Goal: Task Accomplishment & Management: Use online tool/utility

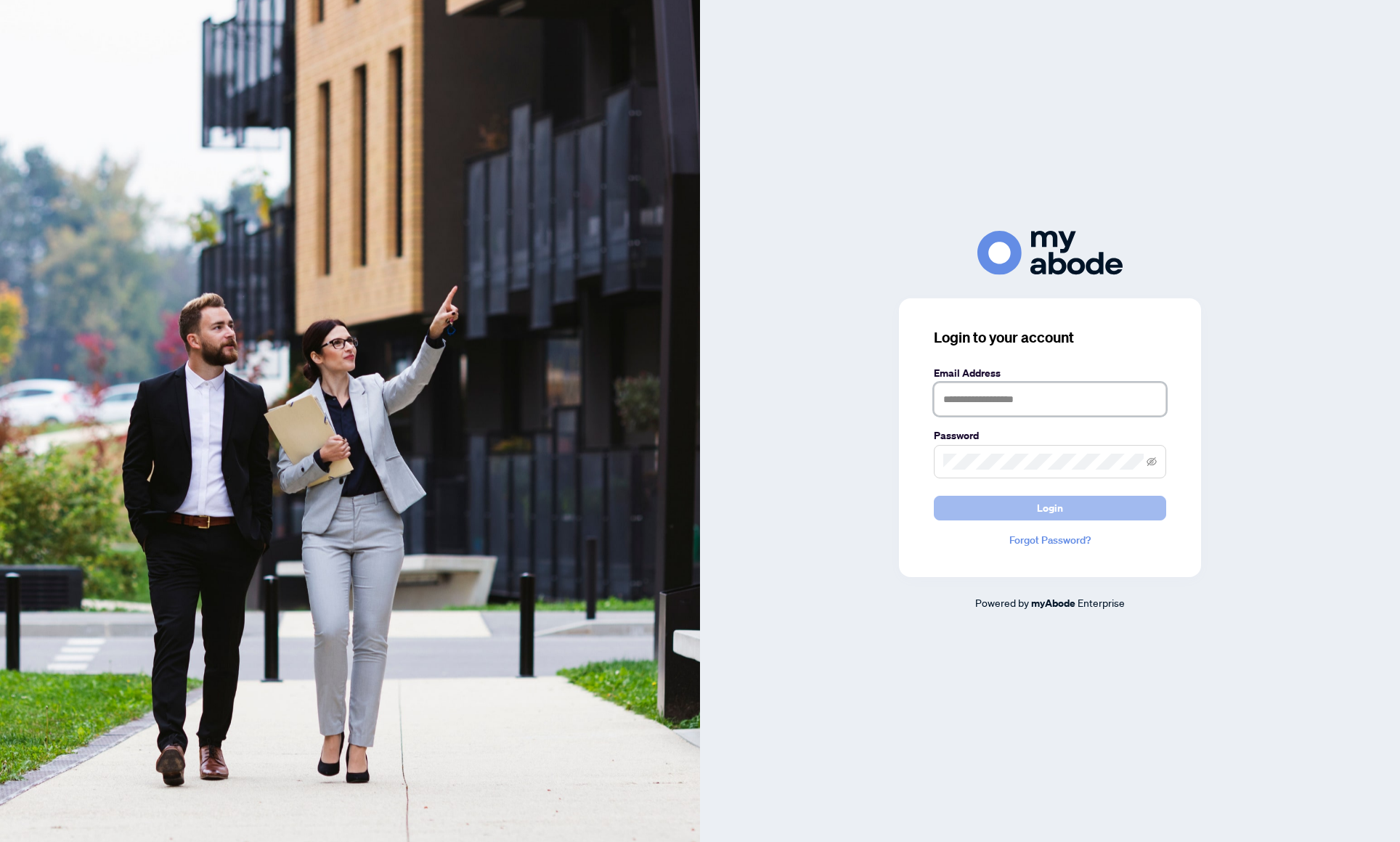
type input "**********"
click at [1024, 514] on button "Login" at bounding box center [1050, 508] width 232 height 25
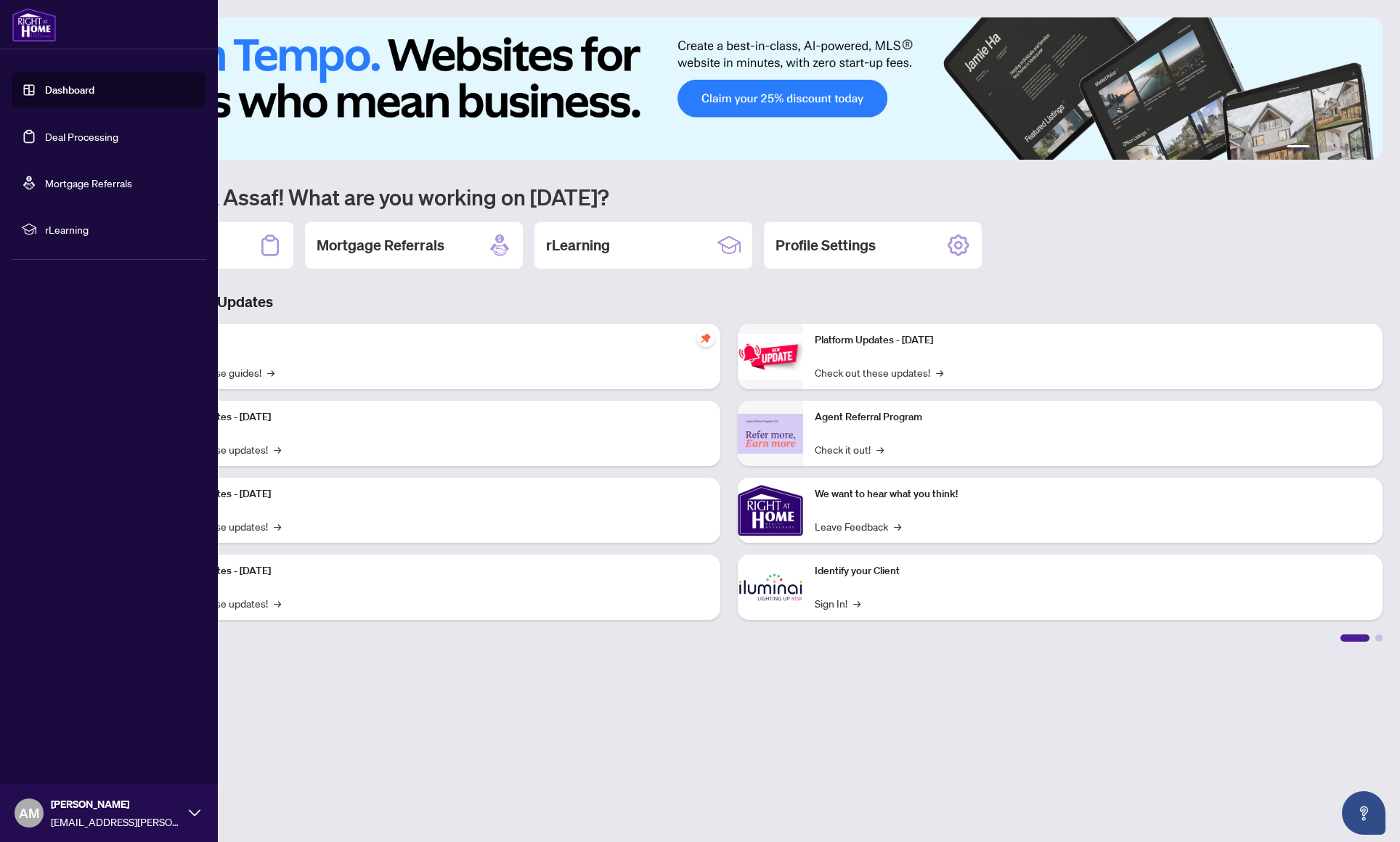
click at [56, 137] on link "Deal Processing" at bounding box center [82, 137] width 74 height 13
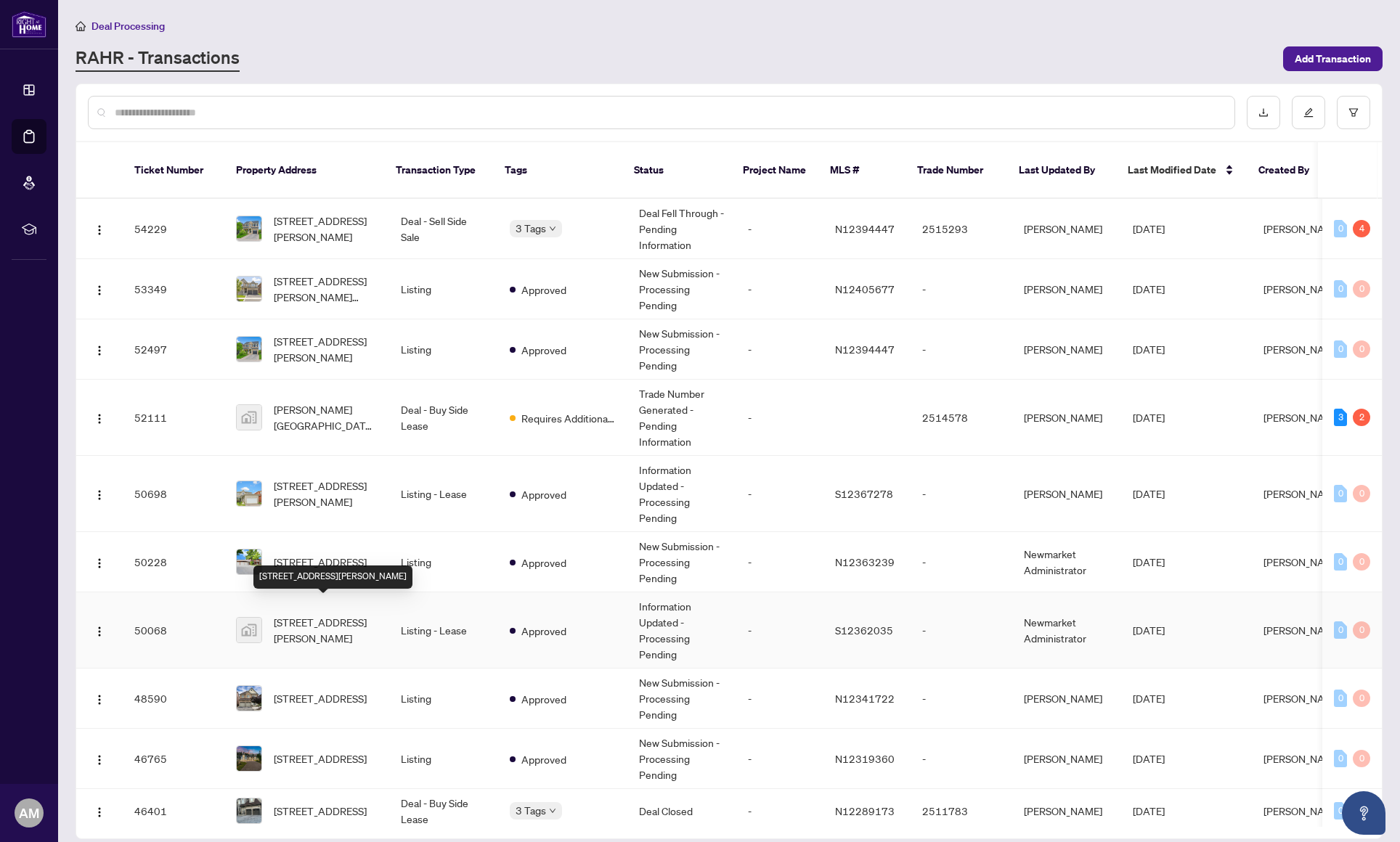
click at [332, 617] on span "[STREET_ADDRESS][PERSON_NAME]" at bounding box center [326, 630] width 104 height 32
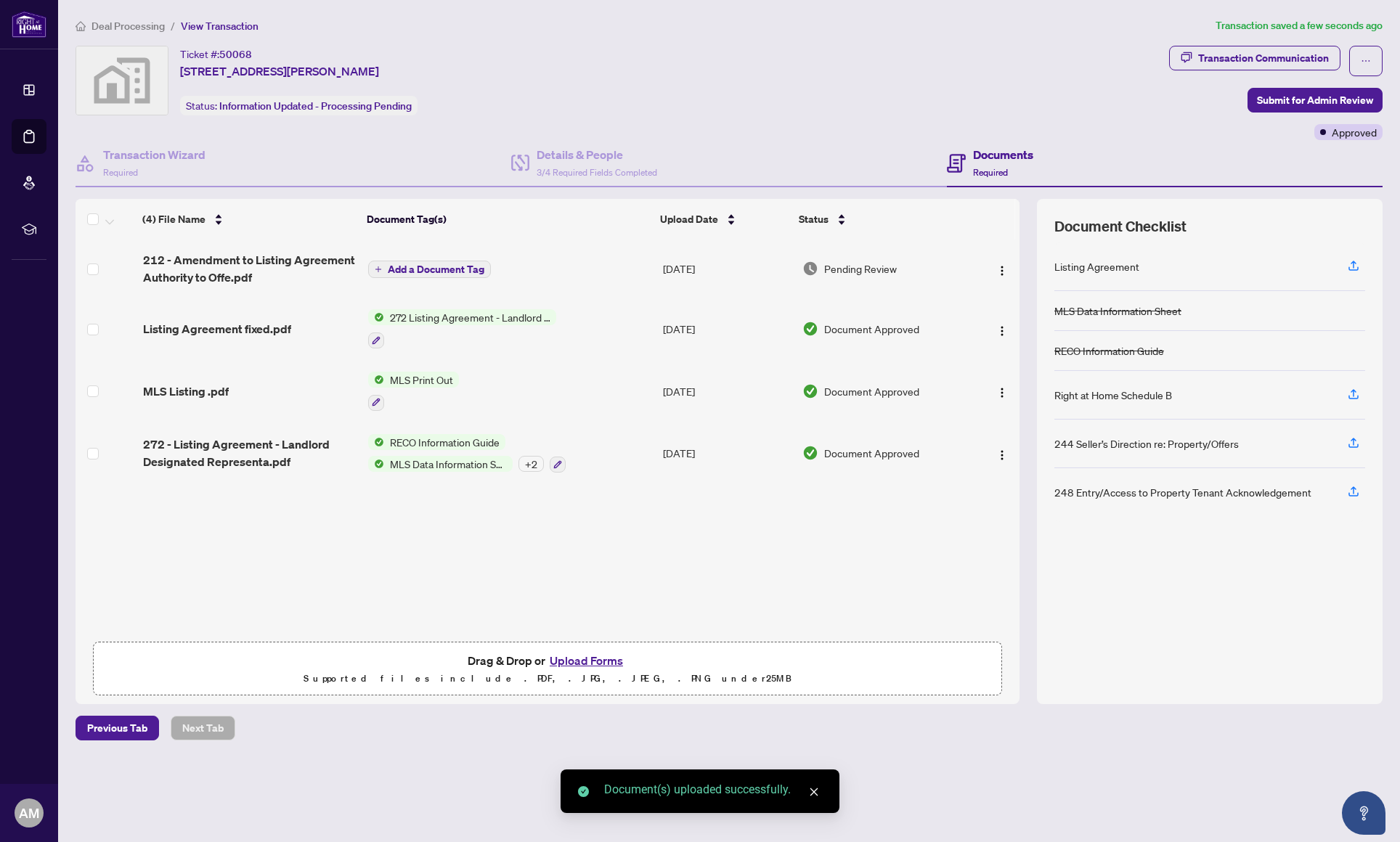
click at [434, 275] on button "Add a Document Tag" at bounding box center [429, 269] width 123 height 17
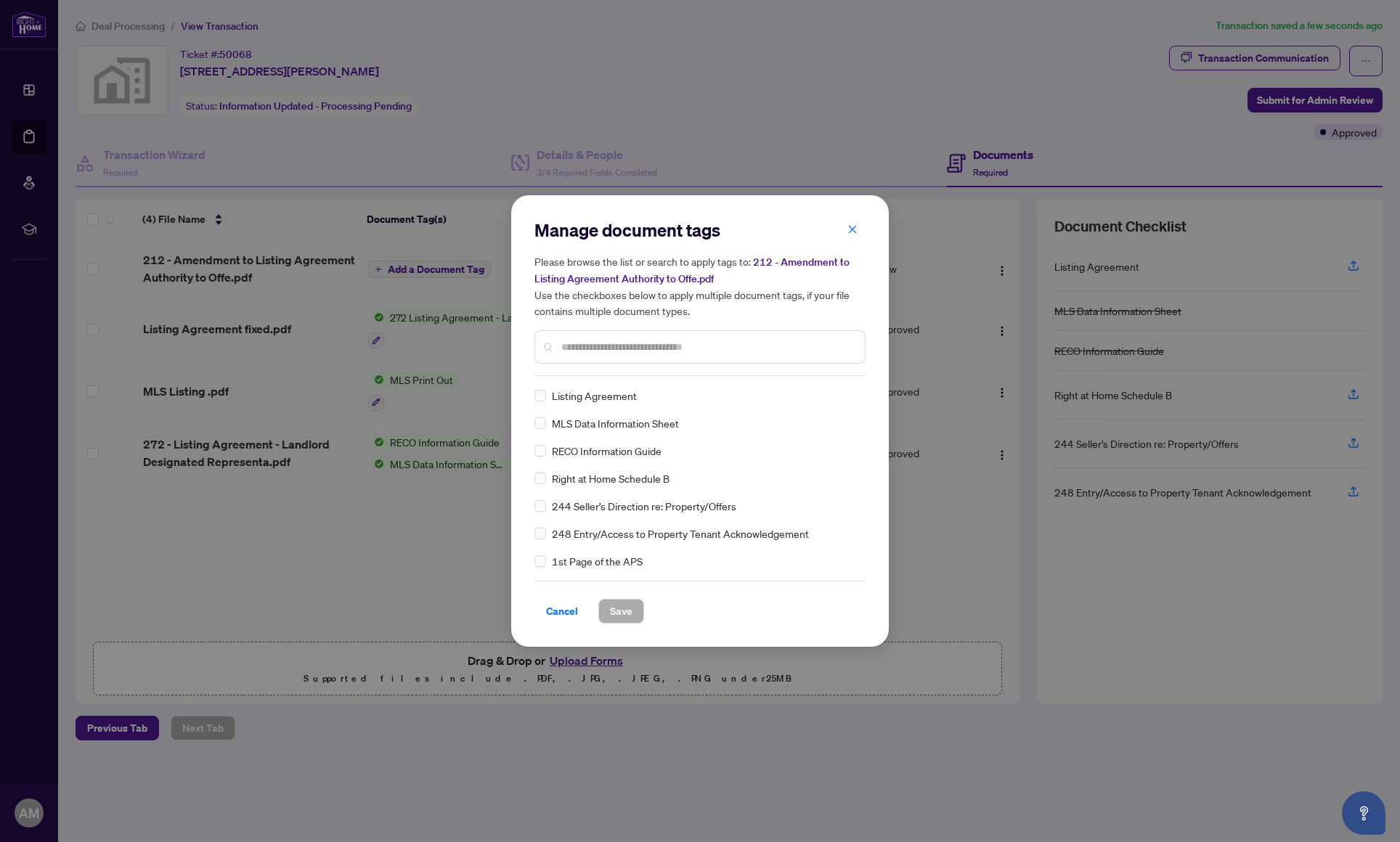
click at [611, 353] on input "text" at bounding box center [707, 347] width 292 height 16
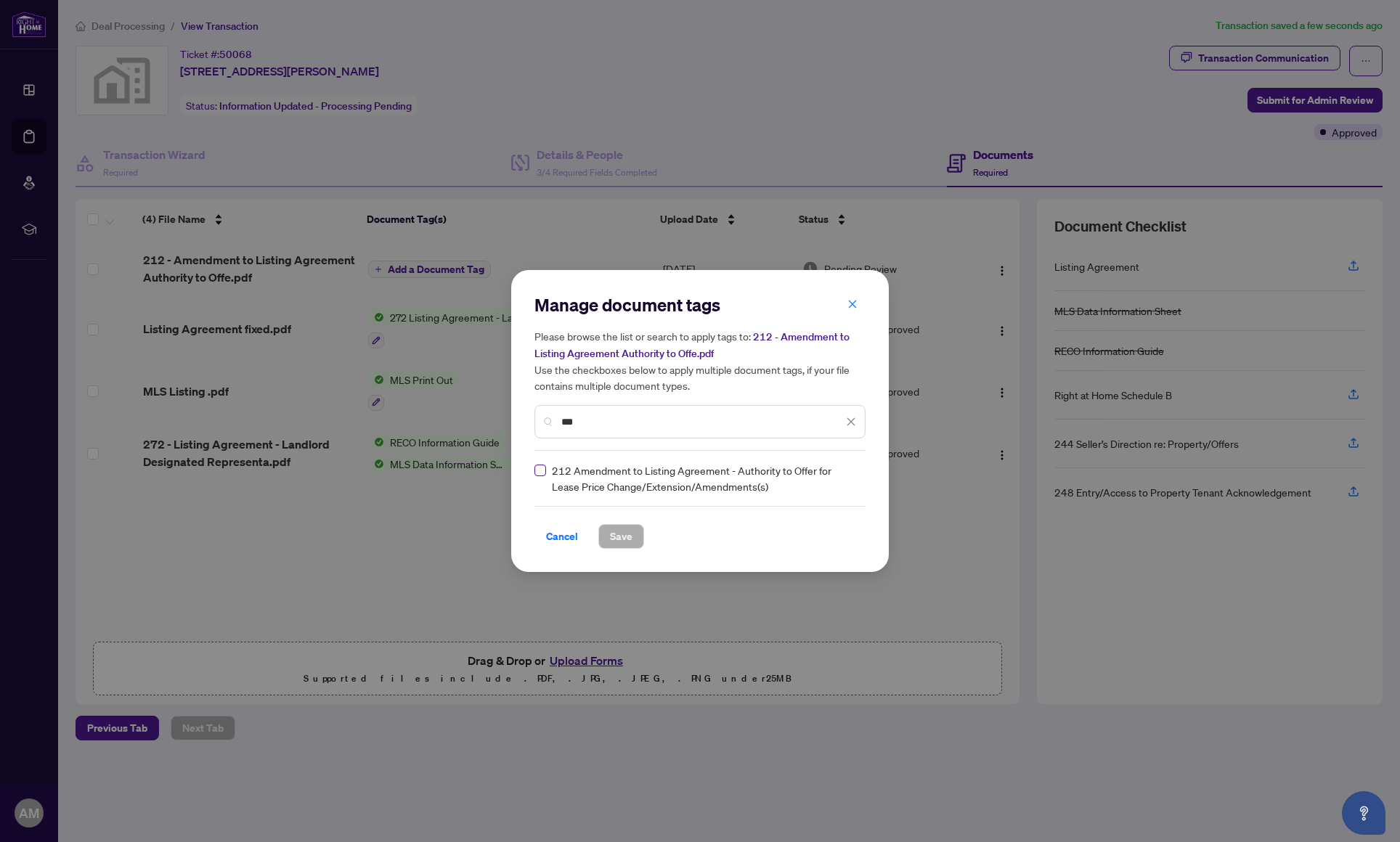
type input "***"
click at [610, 529] on span "Save" at bounding box center [621, 536] width 22 height 23
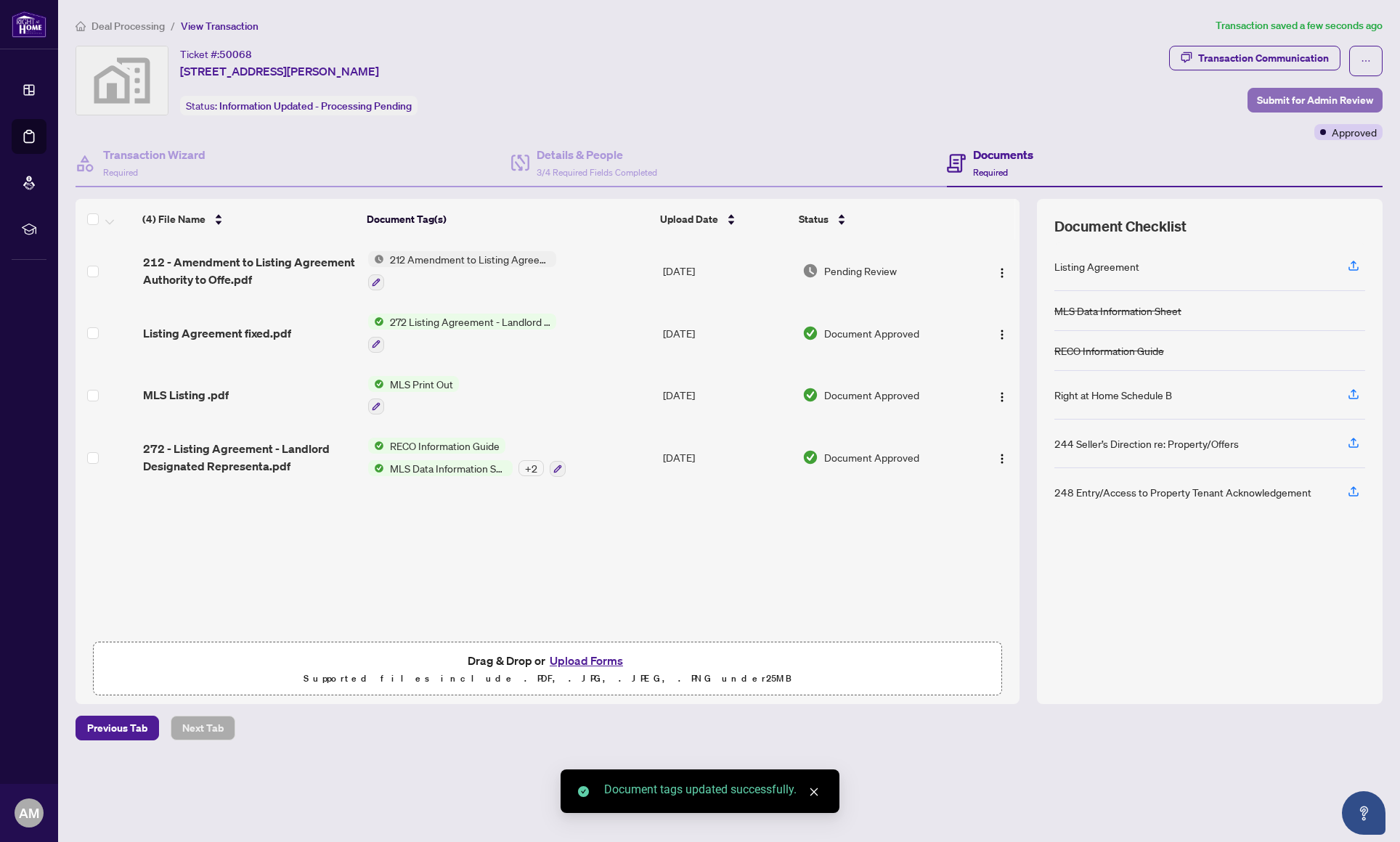
click at [1290, 99] on span "Submit for Admin Review" at bounding box center [1315, 99] width 116 height 23
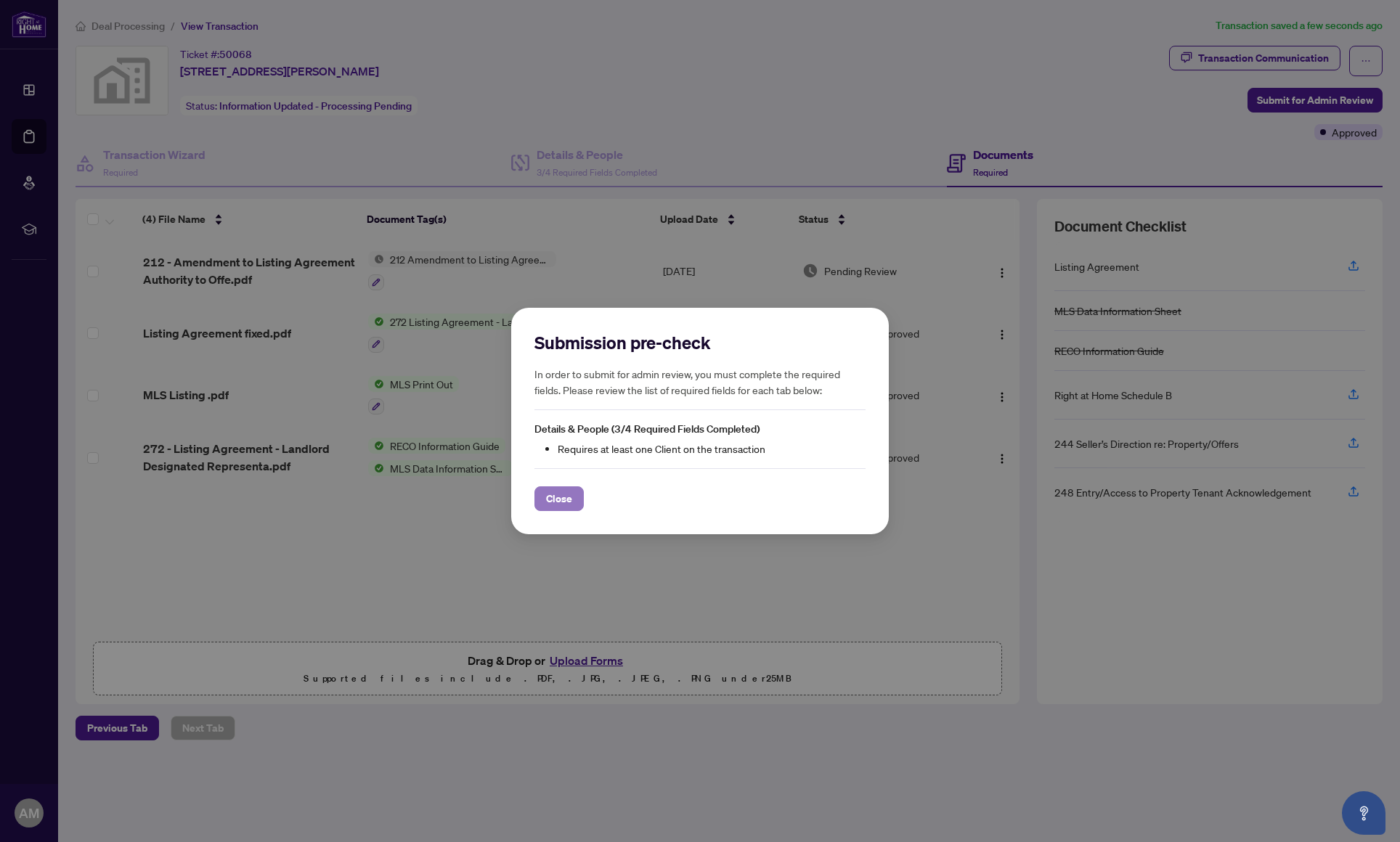
click at [561, 505] on span "Close" at bounding box center [559, 498] width 26 height 23
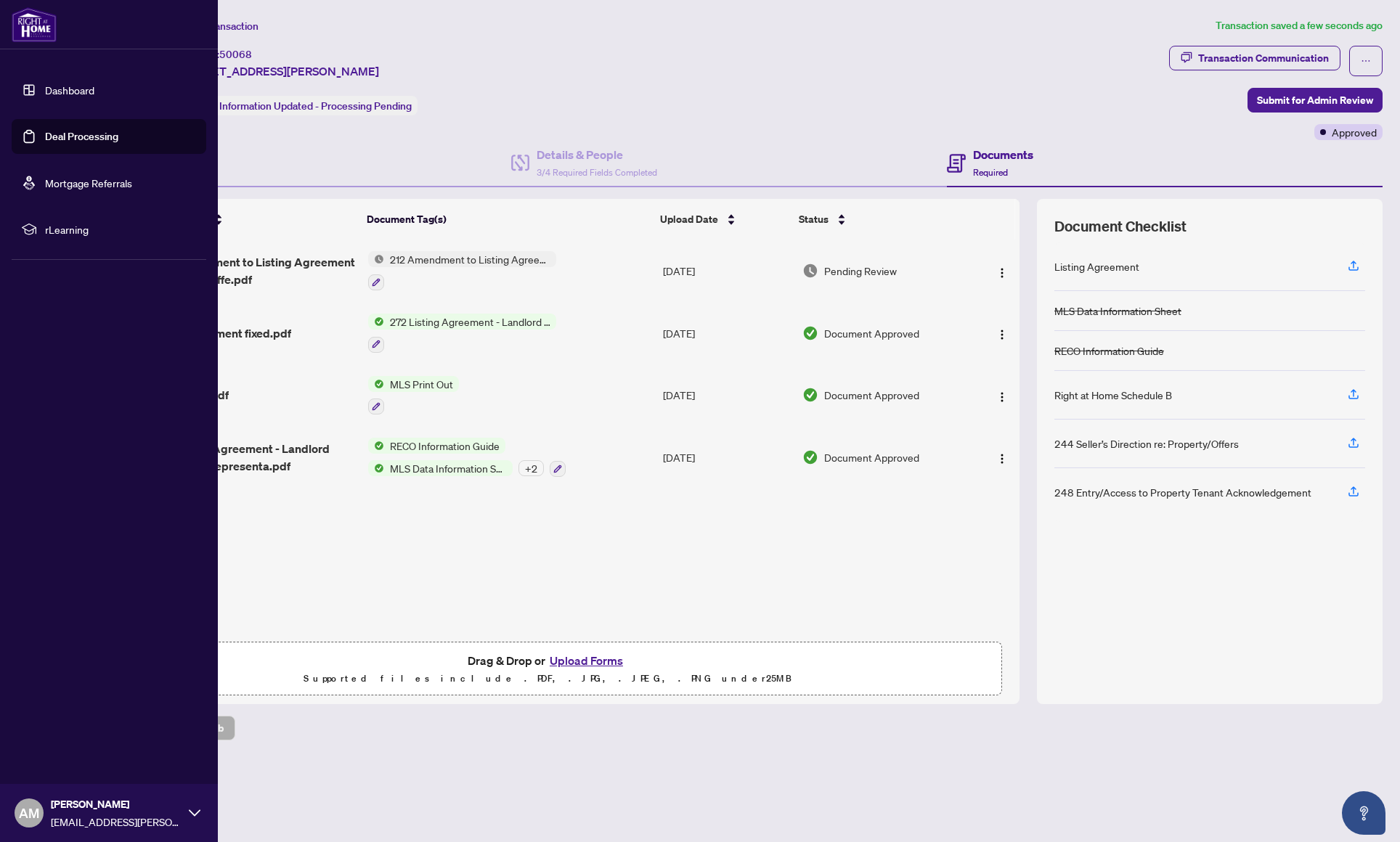
click at [69, 134] on link "Deal Processing" at bounding box center [82, 137] width 74 height 13
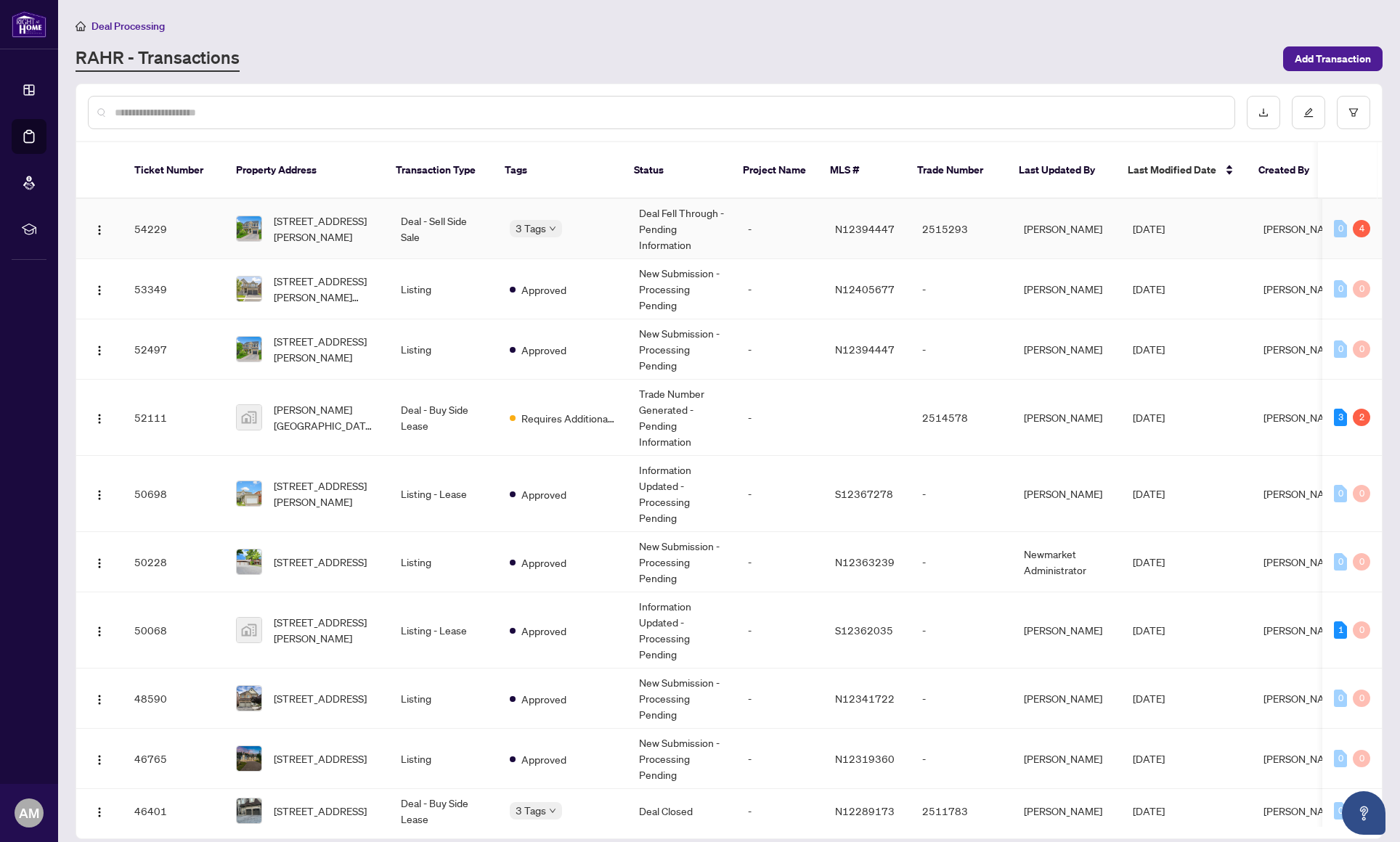
click at [1230, 212] on td "Sep/23/2025" at bounding box center [1187, 229] width 131 height 60
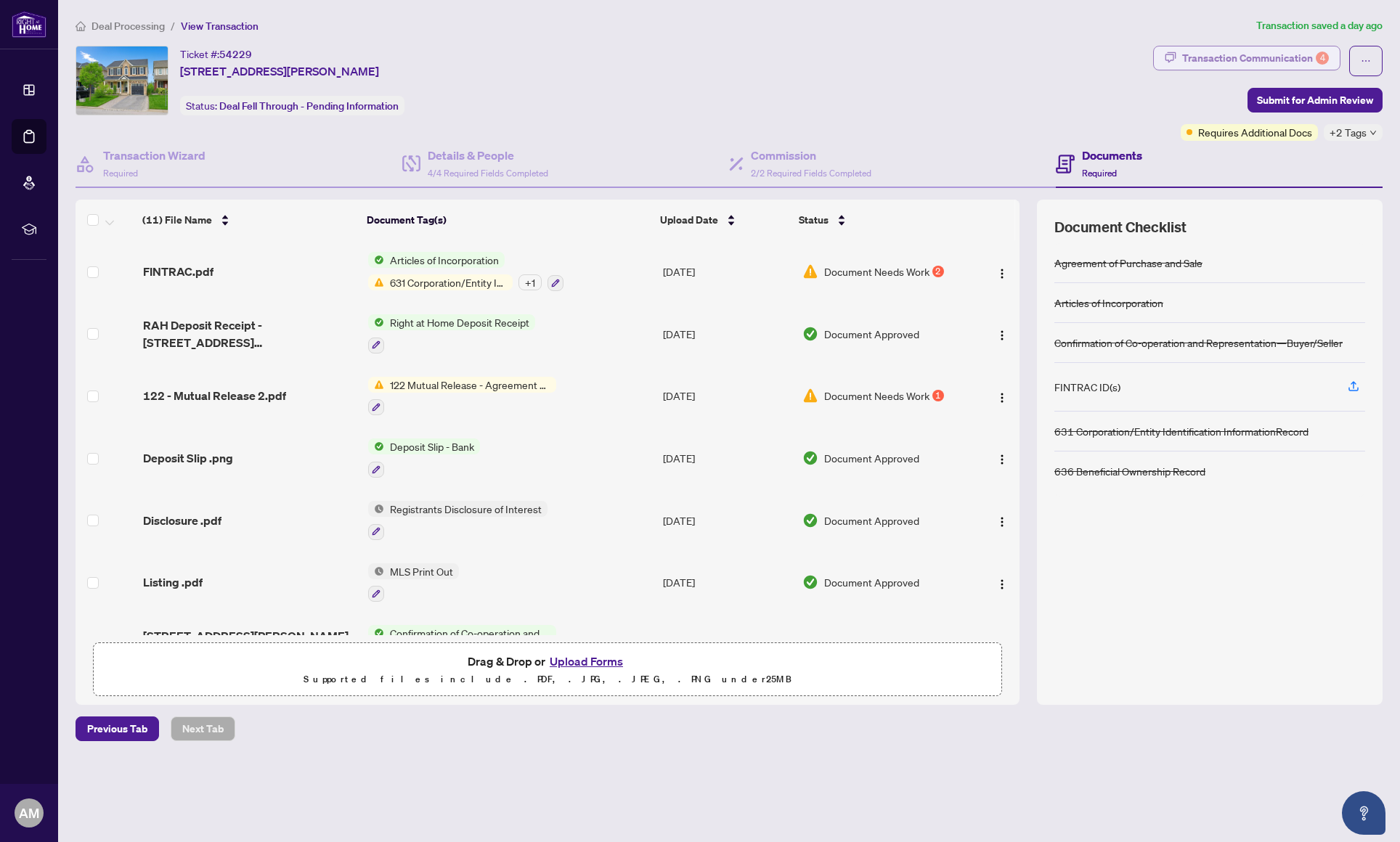
click at [1253, 52] on div "Transaction Communication 4" at bounding box center [1256, 58] width 147 height 23
